Goal: Task Accomplishment & Management: Use online tool/utility

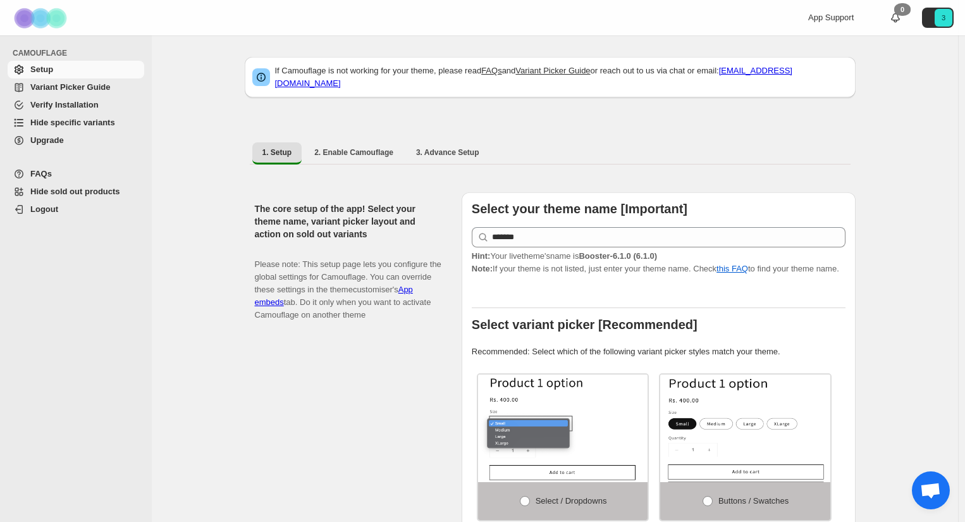
click at [76, 90] on span "Variant Picker Guide" at bounding box center [70, 86] width 80 height 9
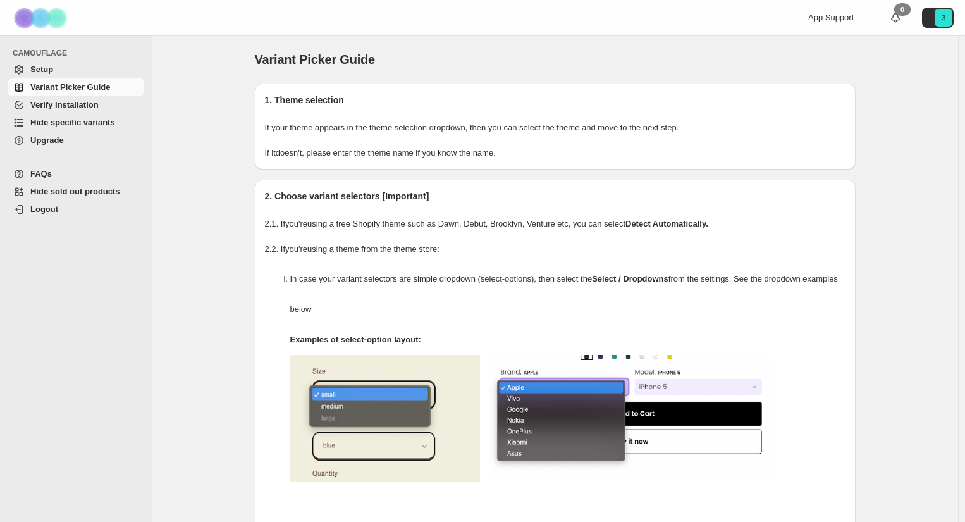
drag, startPoint x: 0, startPoint y: 0, endPoint x: 66, endPoint y: 107, distance: 125.8
click at [66, 107] on span "Verify Installation" at bounding box center [64, 104] width 68 height 9
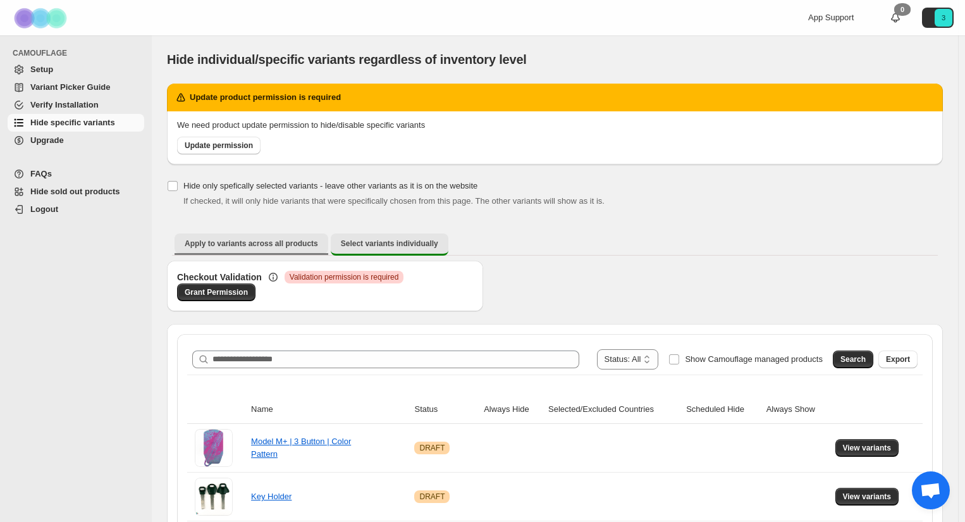
click at [278, 243] on span "Apply to variants across all products" at bounding box center [251, 243] width 133 height 10
